Goal: Find specific page/section: Find specific page/section

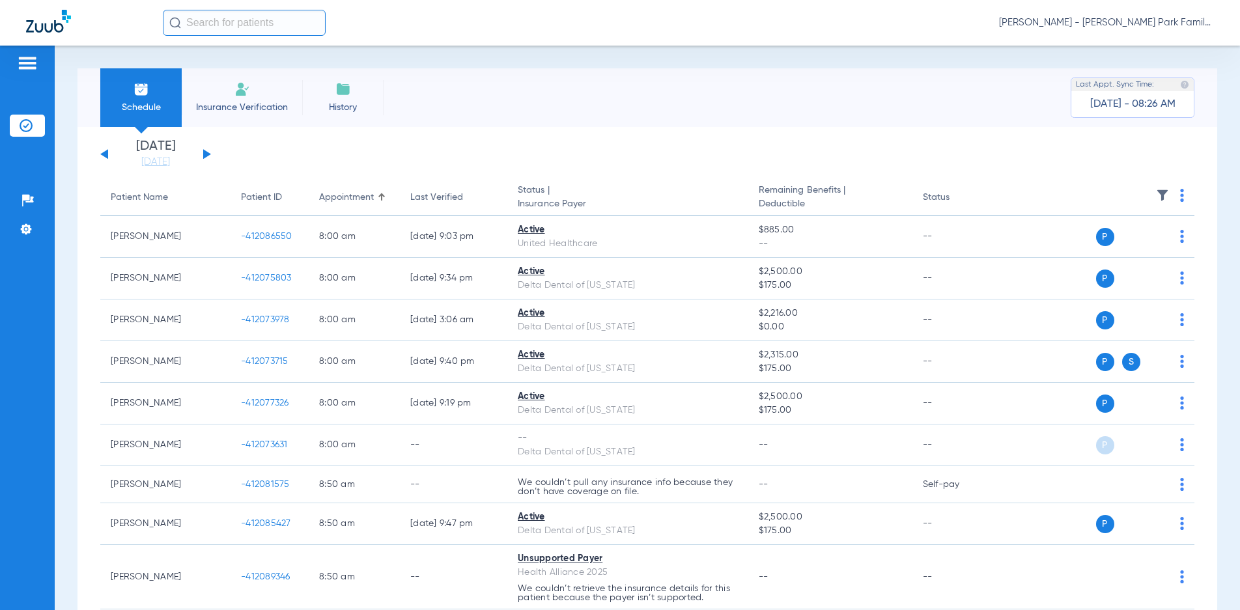
click at [205, 158] on button at bounding box center [207, 154] width 8 height 10
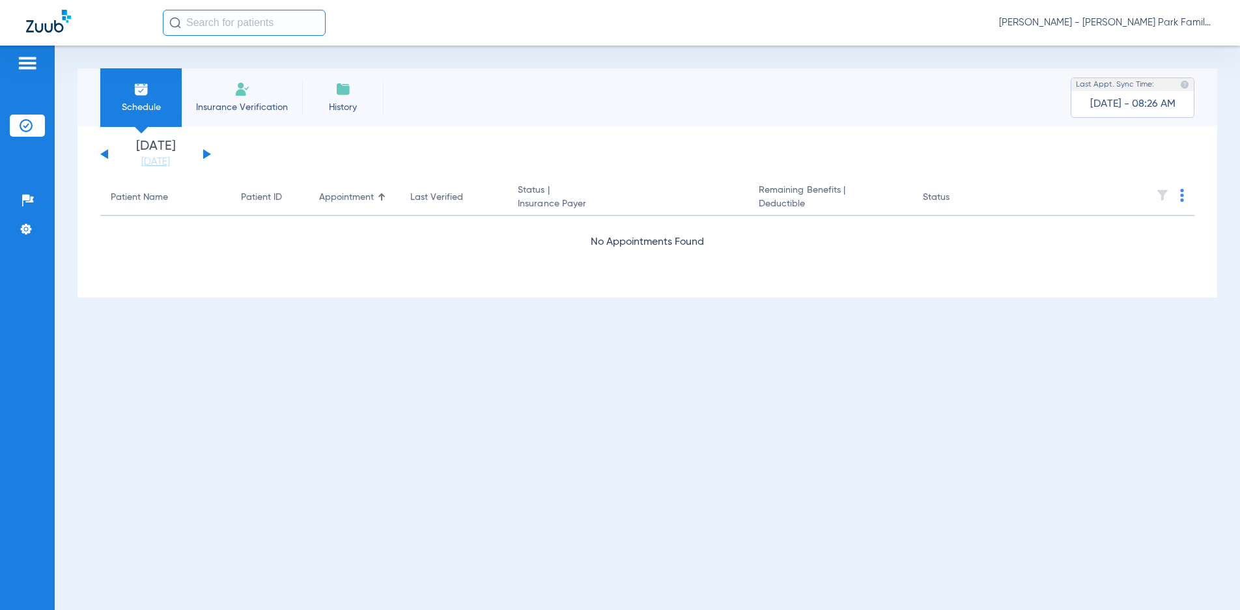
click at [205, 158] on button at bounding box center [207, 154] width 8 height 10
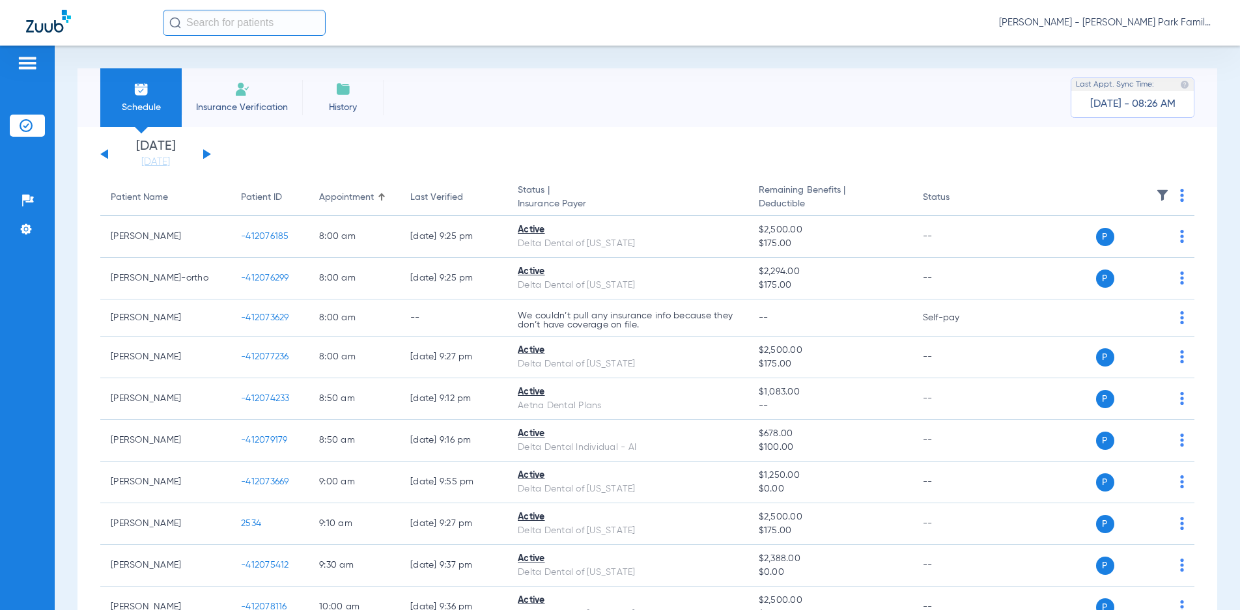
click at [1156, 198] on img at bounding box center [1162, 195] width 13 height 13
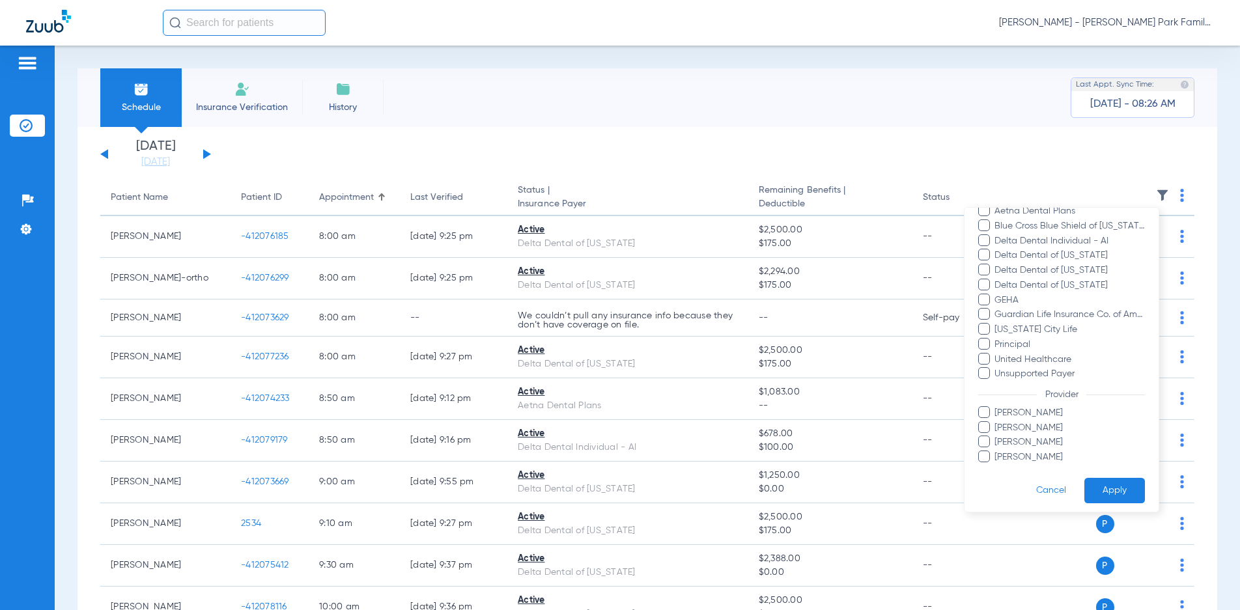
scroll to position [200, 0]
click at [987, 406] on span at bounding box center [984, 407] width 12 height 12
click at [997, 417] on input "[PERSON_NAME]" at bounding box center [997, 417] width 0 height 0
click at [1110, 485] on button "Apply" at bounding box center [1114, 485] width 61 height 25
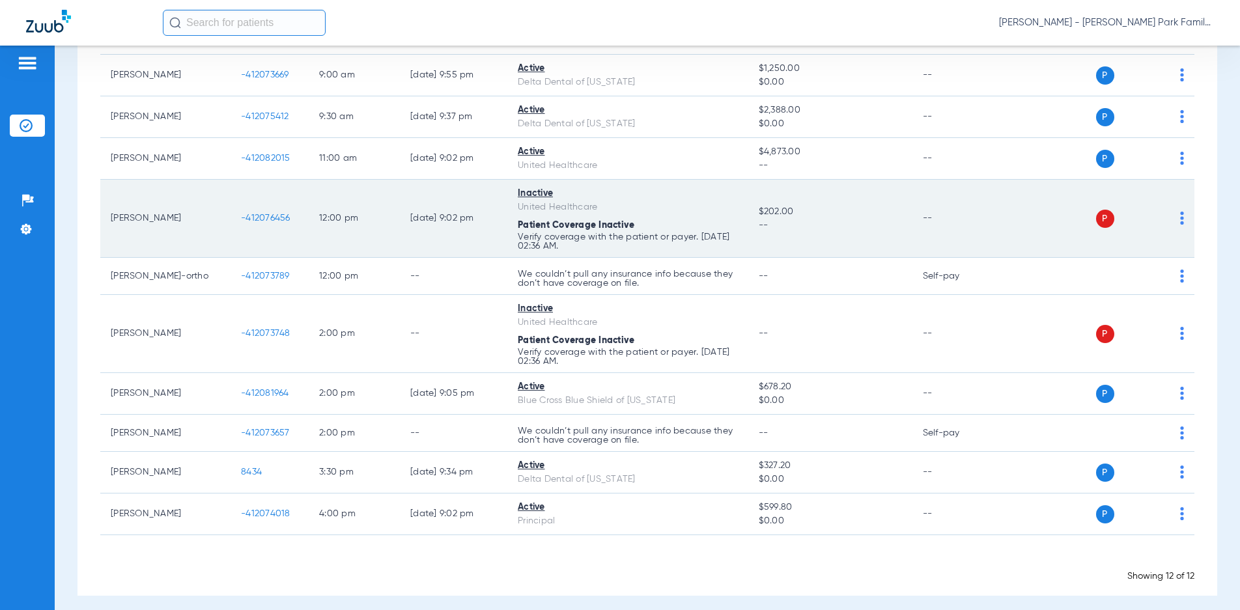
scroll to position [258, 0]
